Goal: Check status: Check status

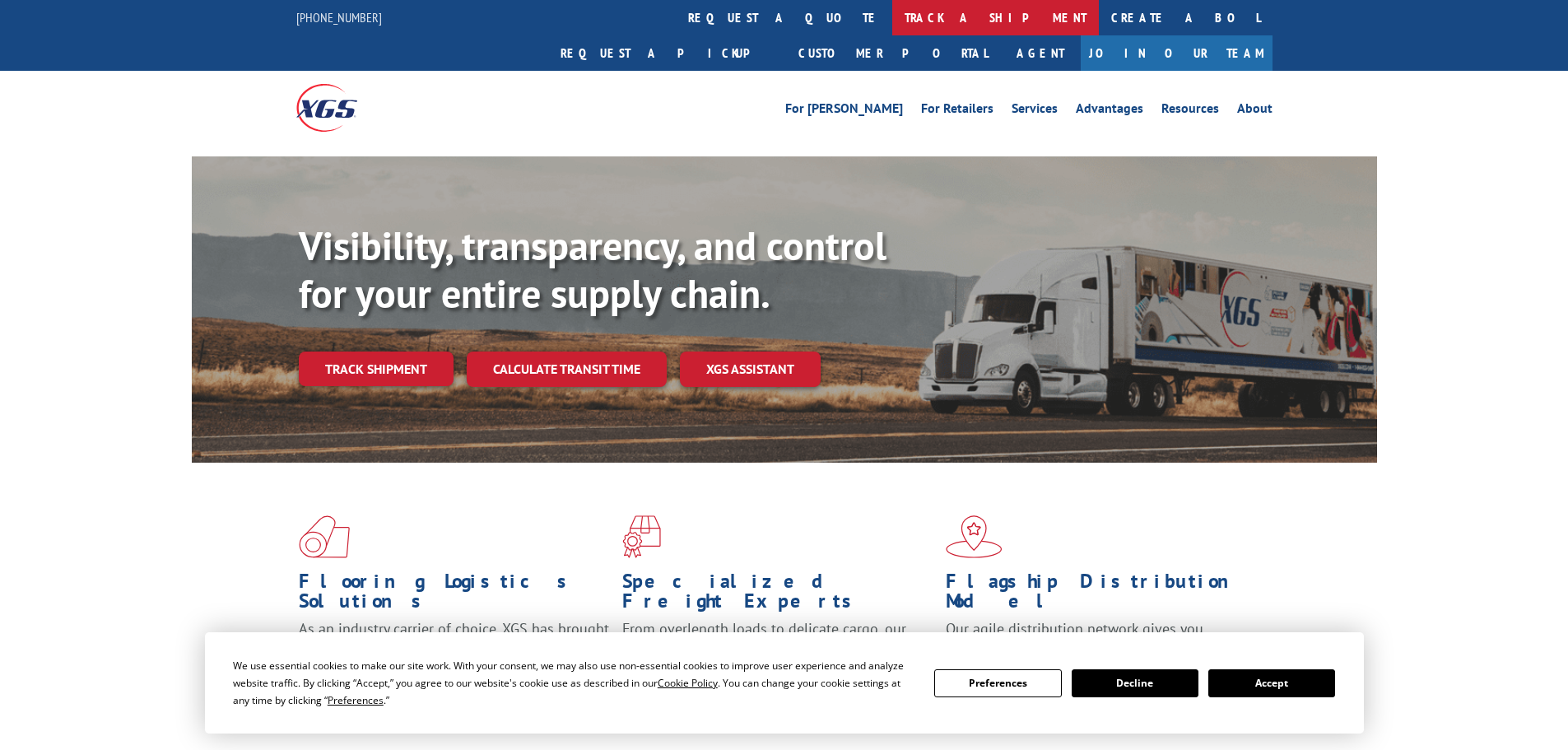
click at [892, 14] on link "track a shipment" at bounding box center [995, 17] width 206 height 35
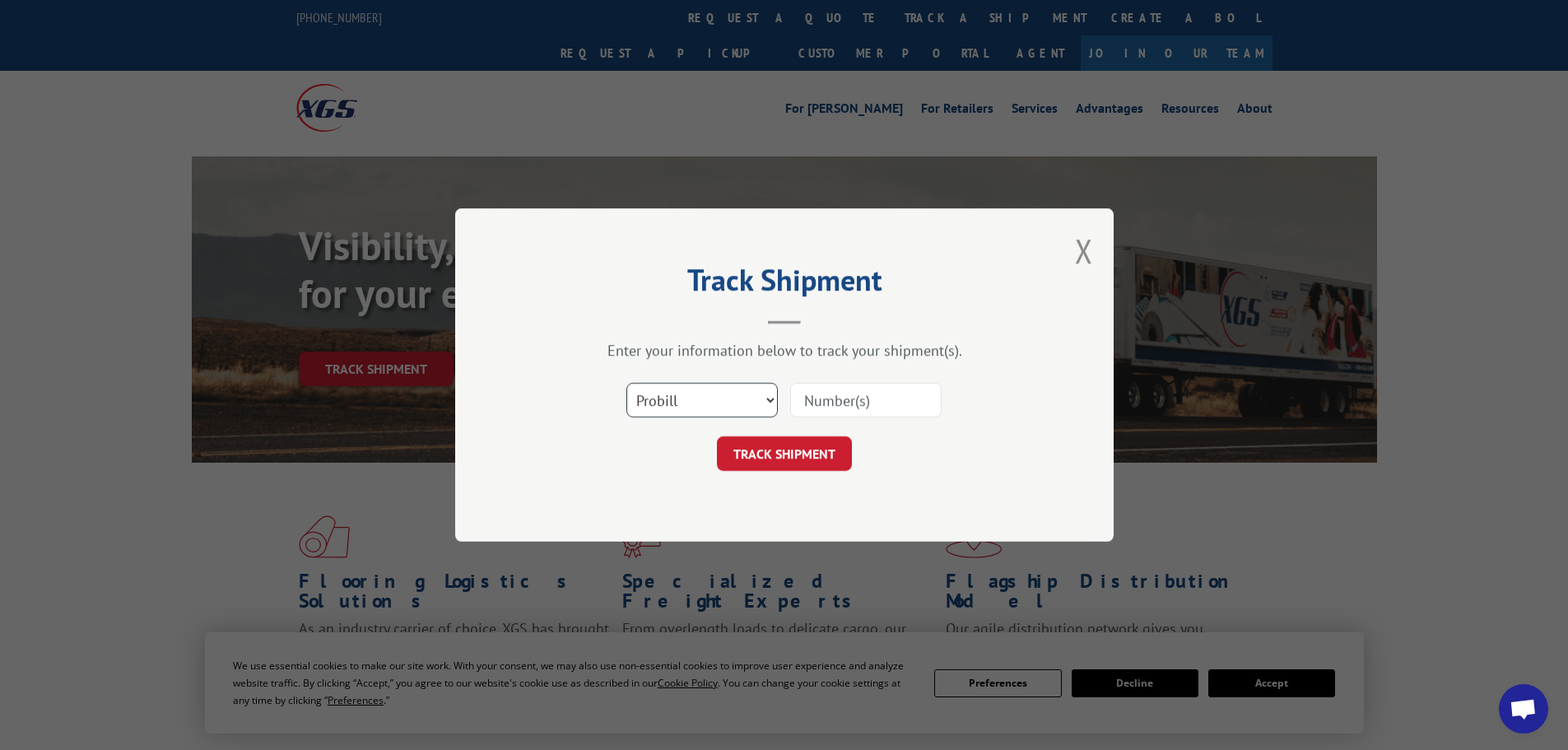
click at [727, 406] on select "Select category... Probill BOL PO" at bounding box center [702, 400] width 151 height 34
select select "po"
click at [626, 383] on select "Select category... Probill BOL PO" at bounding box center [702, 400] width 151 height 34
click at [836, 398] on input at bounding box center [866, 400] width 151 height 34
paste input "09524587"
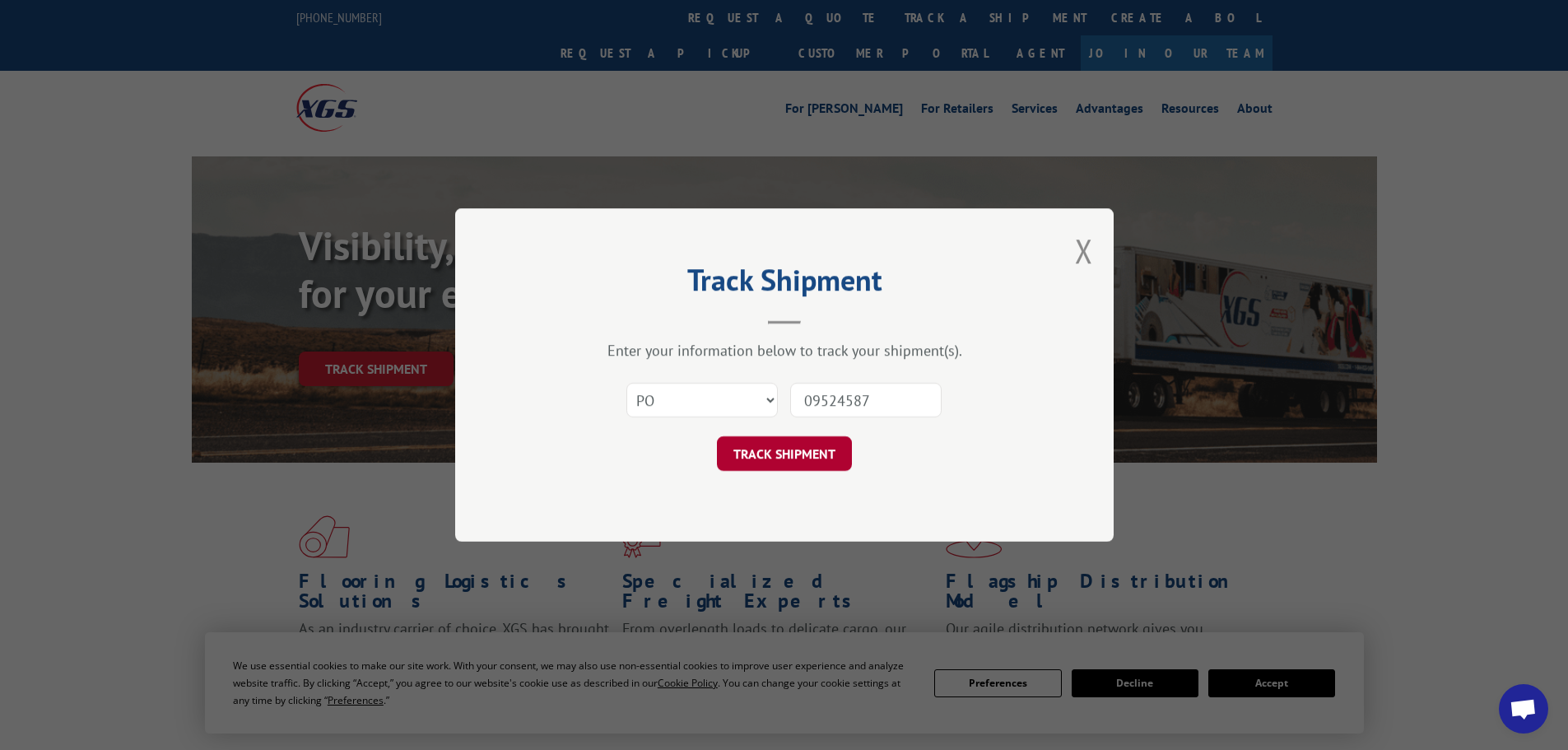
type input "09524587"
click at [825, 468] on button "TRACK SHIPMENT" at bounding box center [785, 453] width 135 height 34
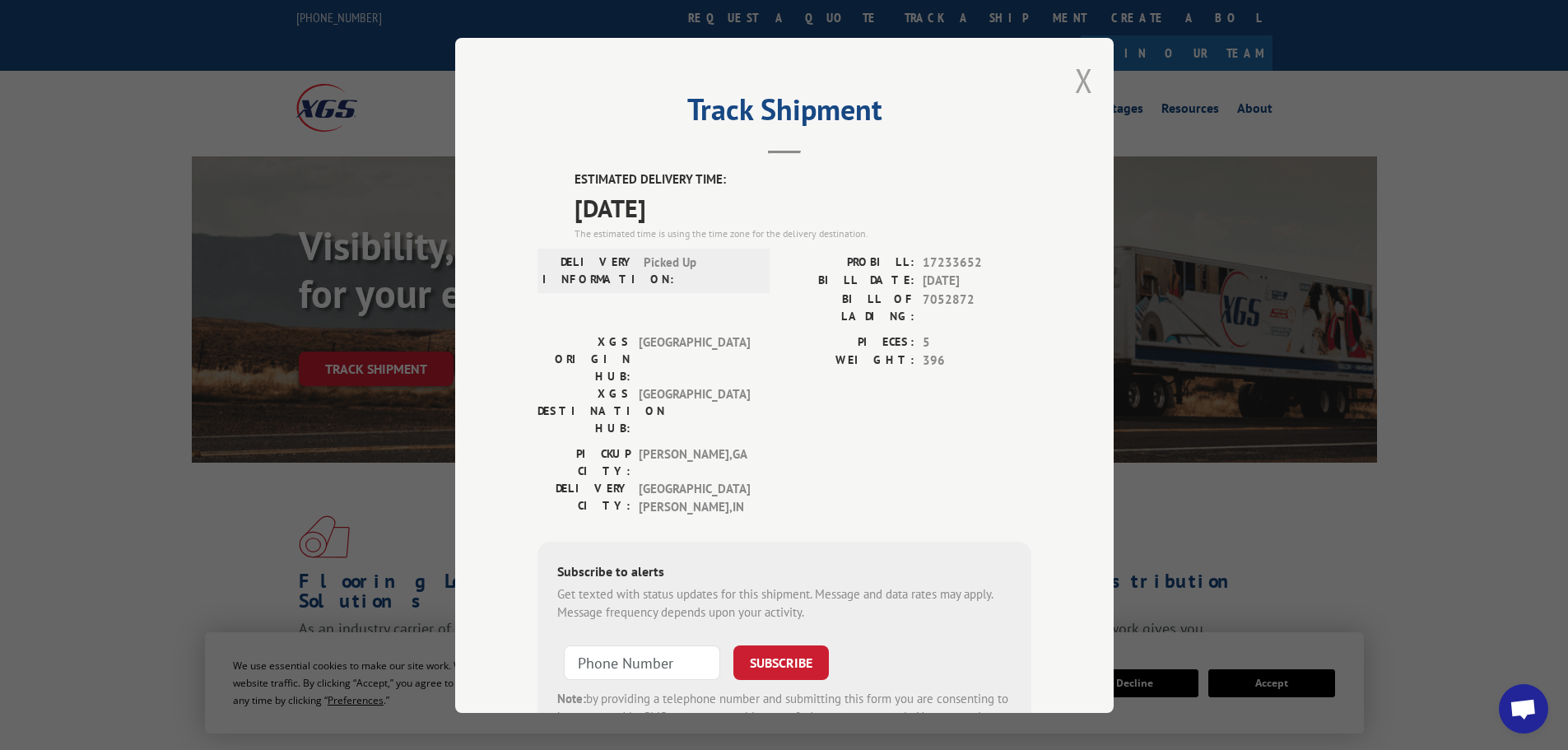
click at [1075, 80] on button "Close modal" at bounding box center [1084, 80] width 18 height 43
